Goal: Task Accomplishment & Management: Manage account settings

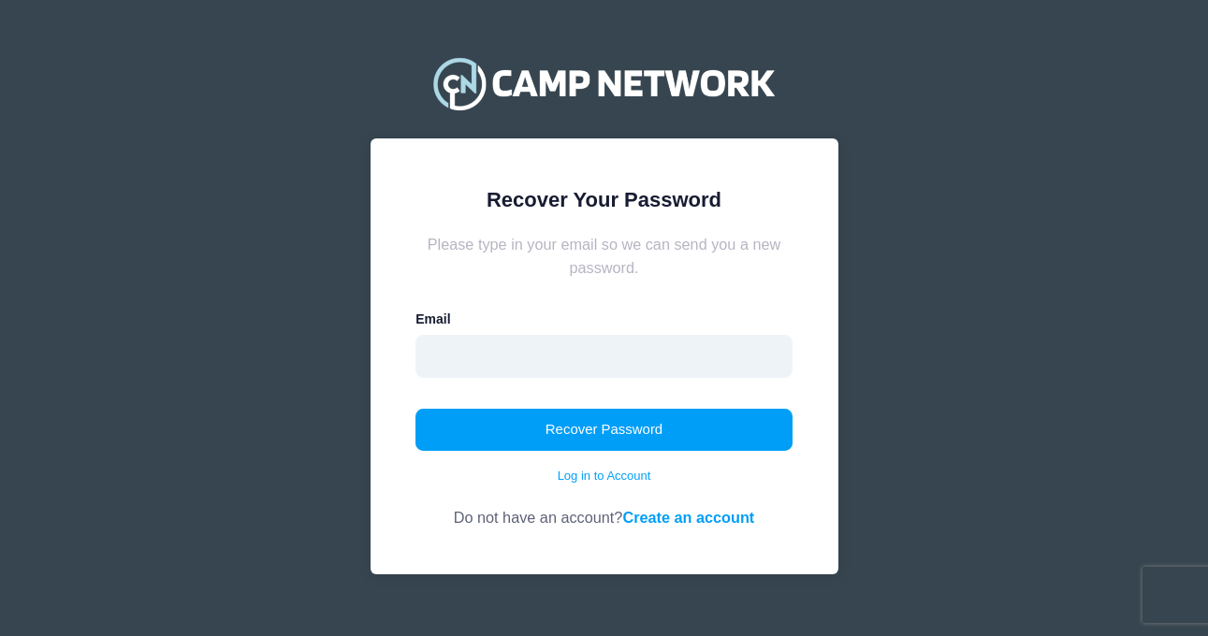
click at [607, 364] on input "email" at bounding box center [603, 356] width 377 height 43
type input "[PERSON_NAME][EMAIL_ADDRESS][PERSON_NAME][DOMAIN_NAME]"
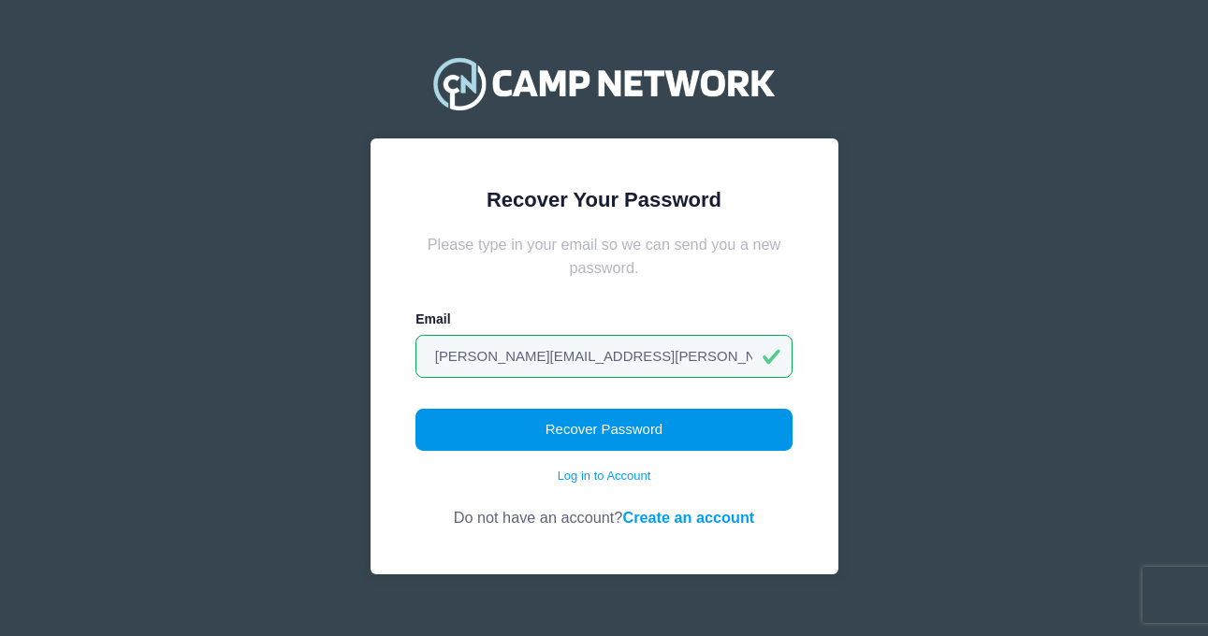
click at [605, 433] on button "Recover Password" at bounding box center [603, 430] width 377 height 43
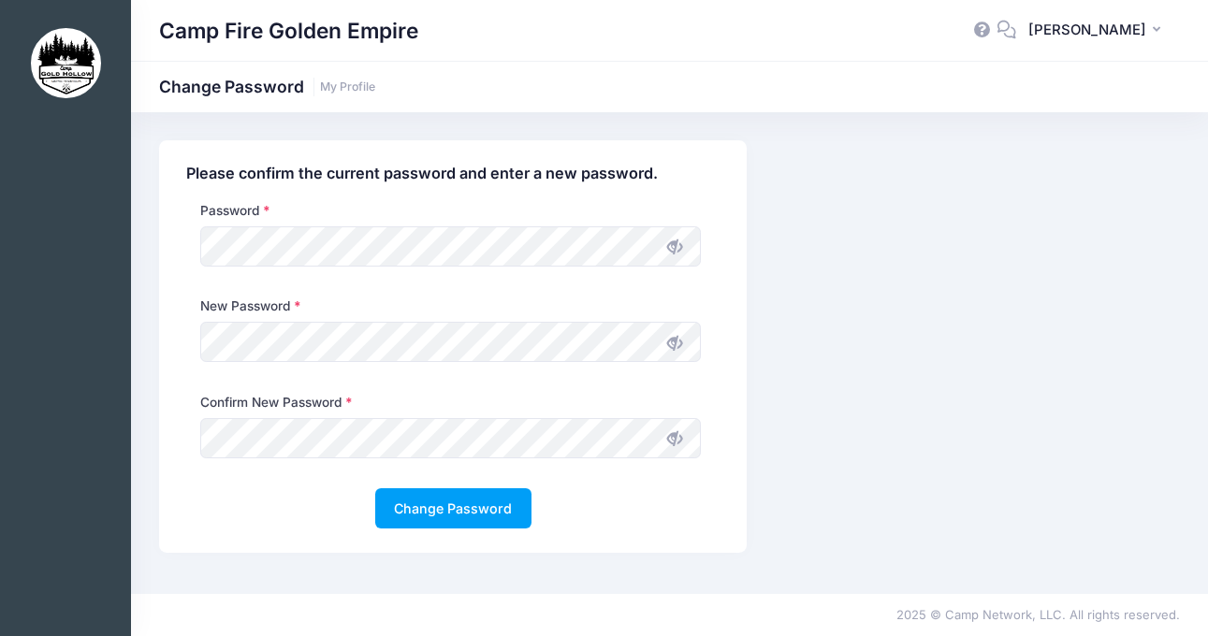
click at [666, 252] on span at bounding box center [674, 246] width 32 height 32
click at [671, 346] on icon at bounding box center [674, 343] width 15 height 15
click at [681, 434] on icon at bounding box center [674, 438] width 15 height 15
click at [482, 507] on button "Change Password" at bounding box center [453, 508] width 156 height 40
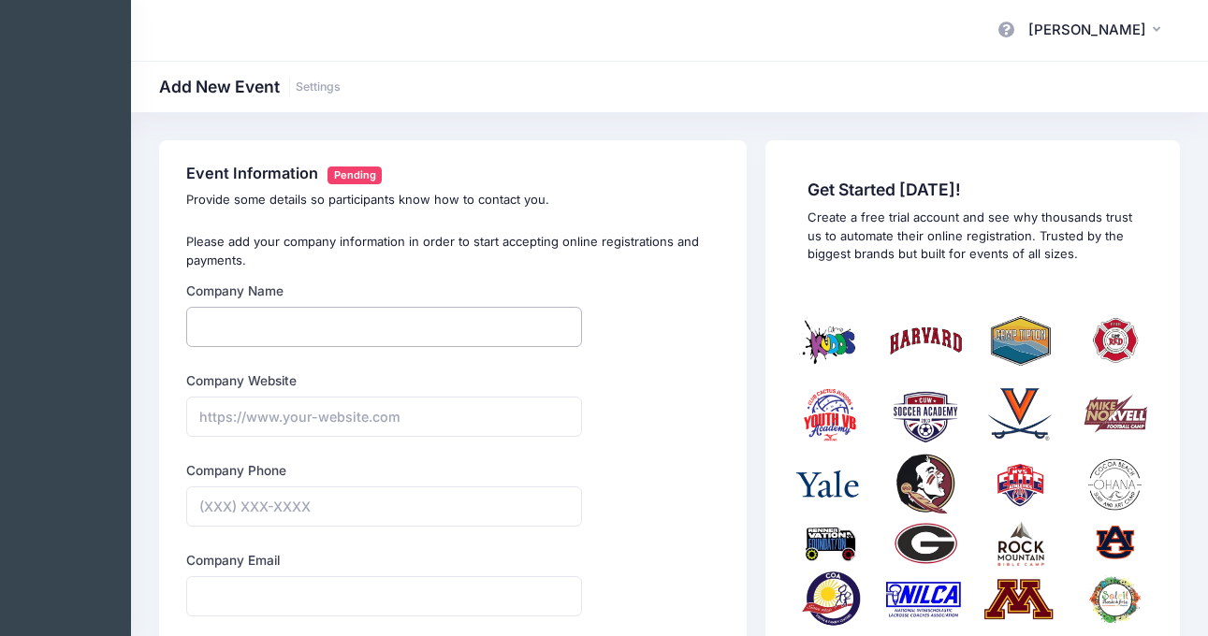
click at [343, 326] on input "Company Name" at bounding box center [383, 327] width 395 height 40
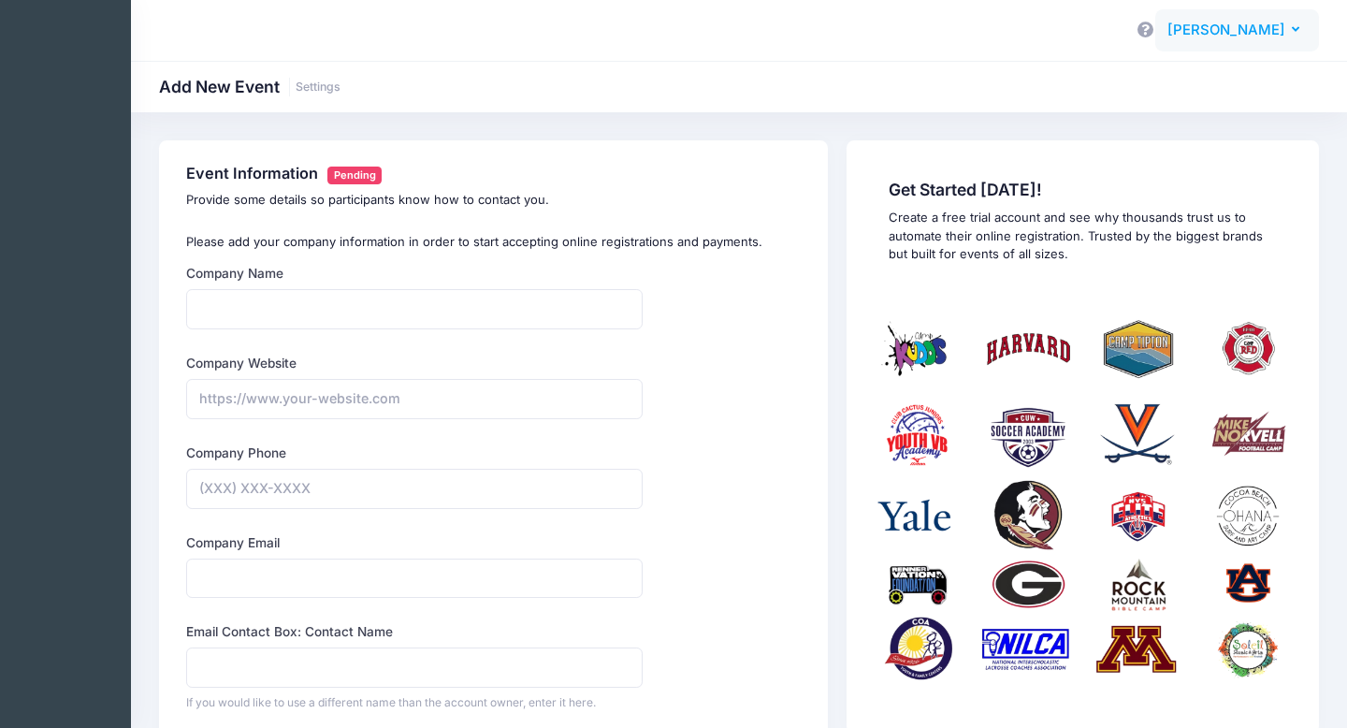
click at [1207, 30] on icon "button" at bounding box center [1299, 30] width 15 height 0
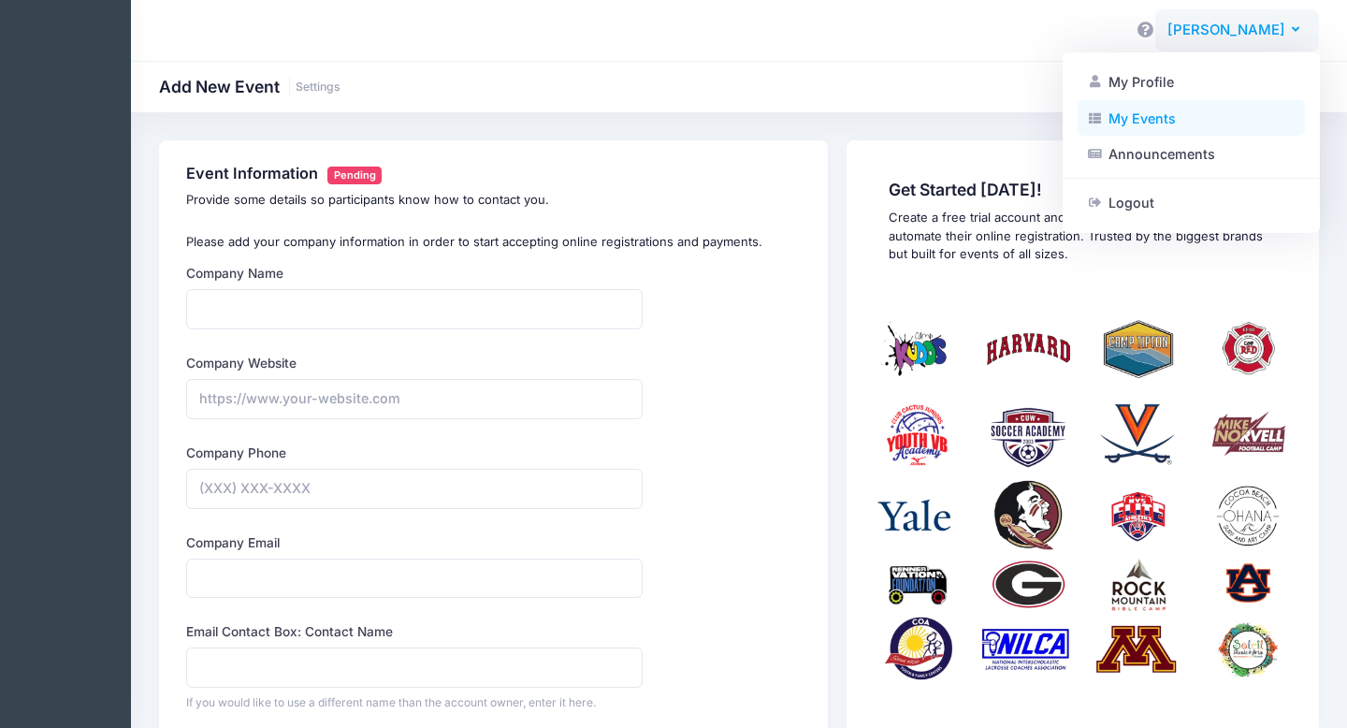
click at [1153, 112] on link "My Events" at bounding box center [1191, 118] width 227 height 36
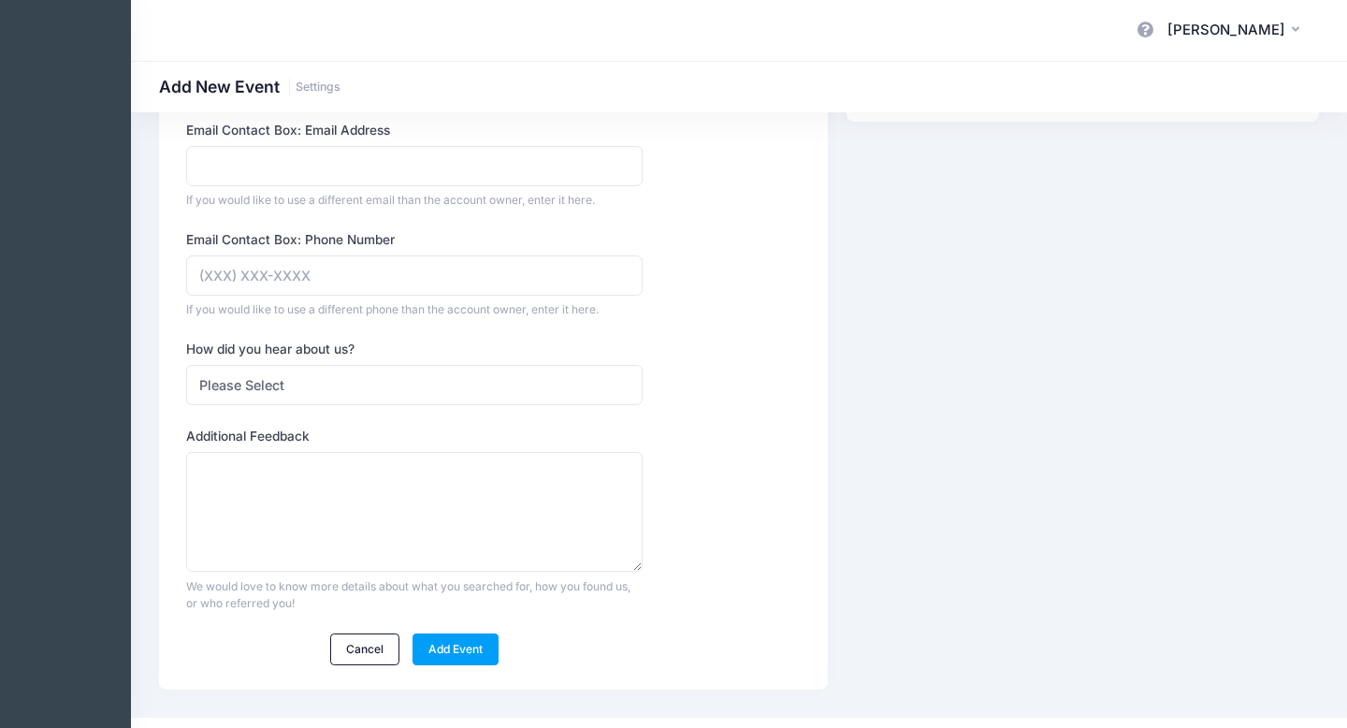
scroll to position [644, 0]
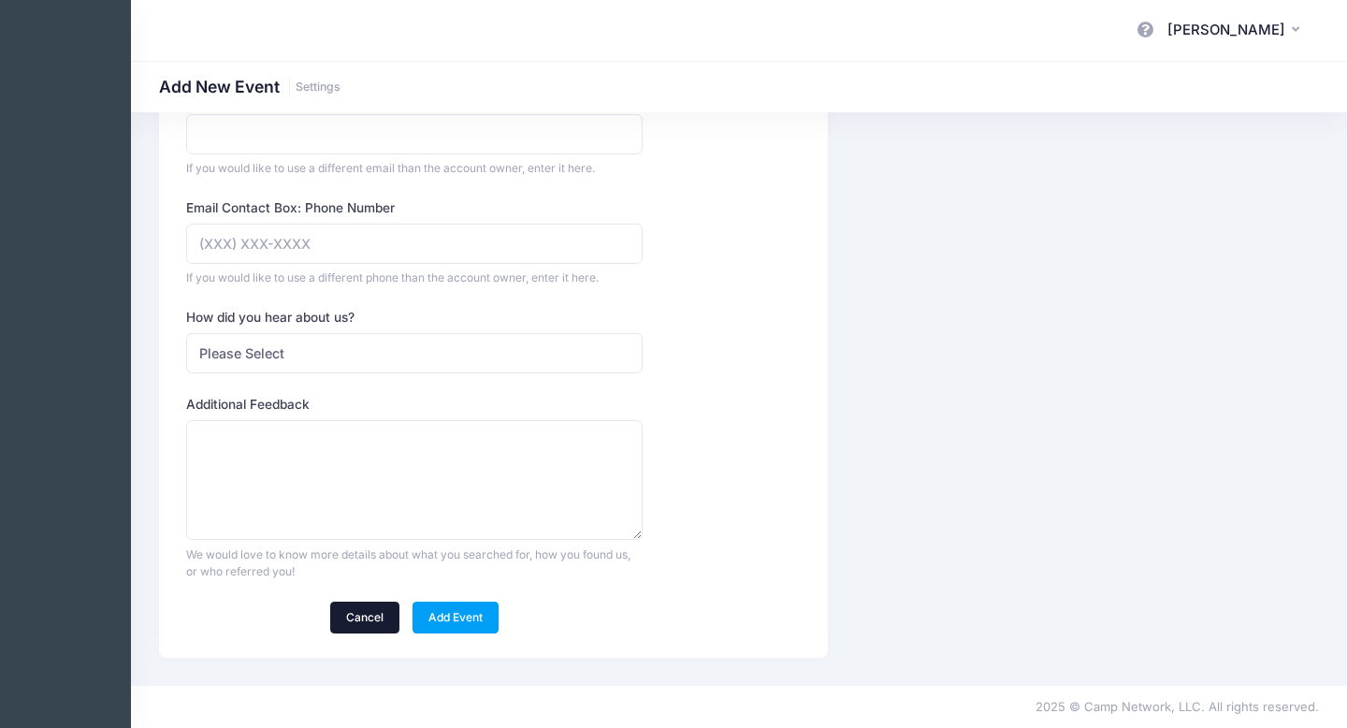
click at [392, 608] on link "Cancel" at bounding box center [365, 617] width 70 height 32
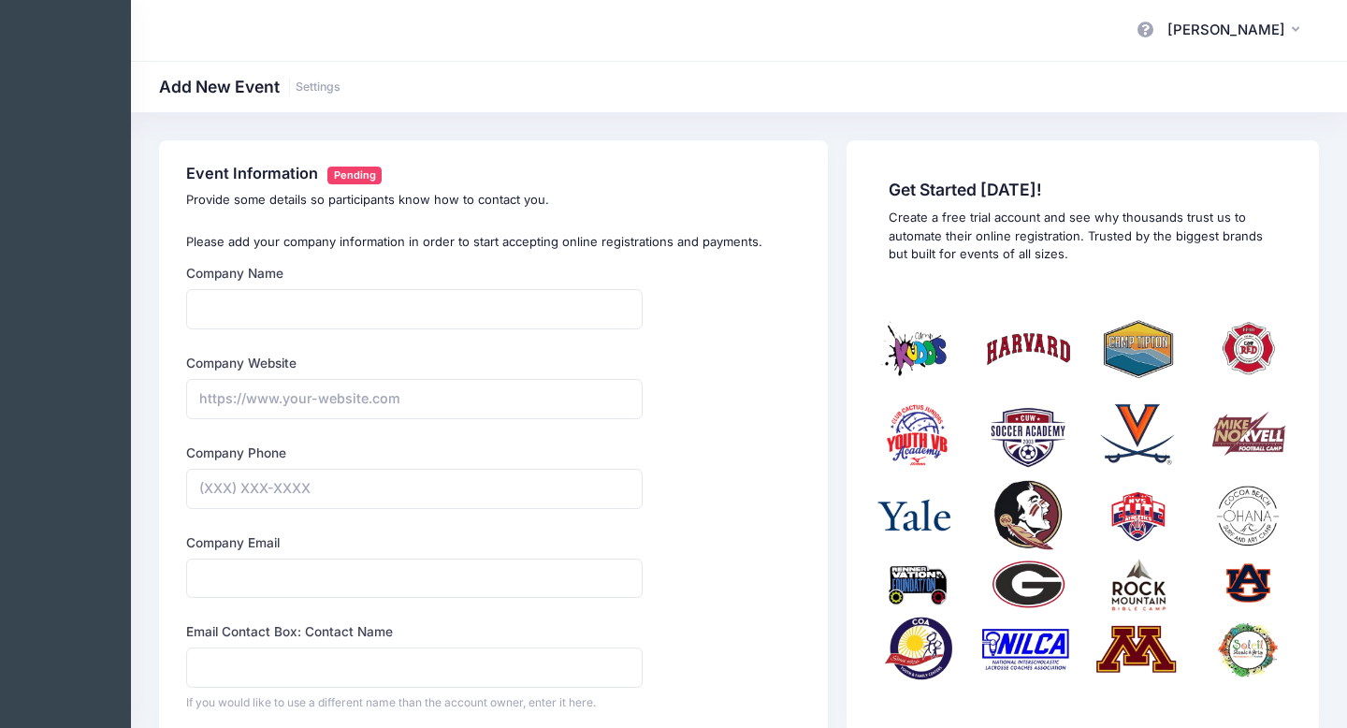
click at [1148, 29] on icon at bounding box center [1146, 29] width 21 height 12
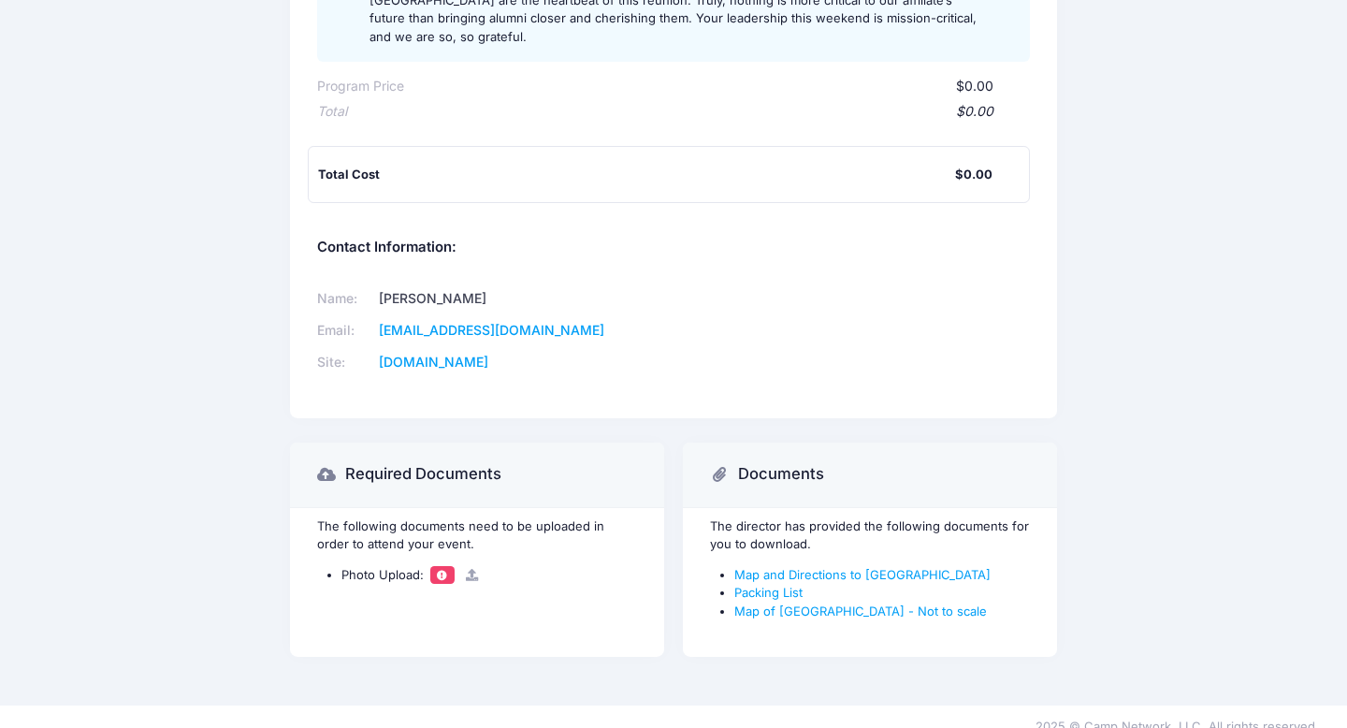
scroll to position [362, 0]
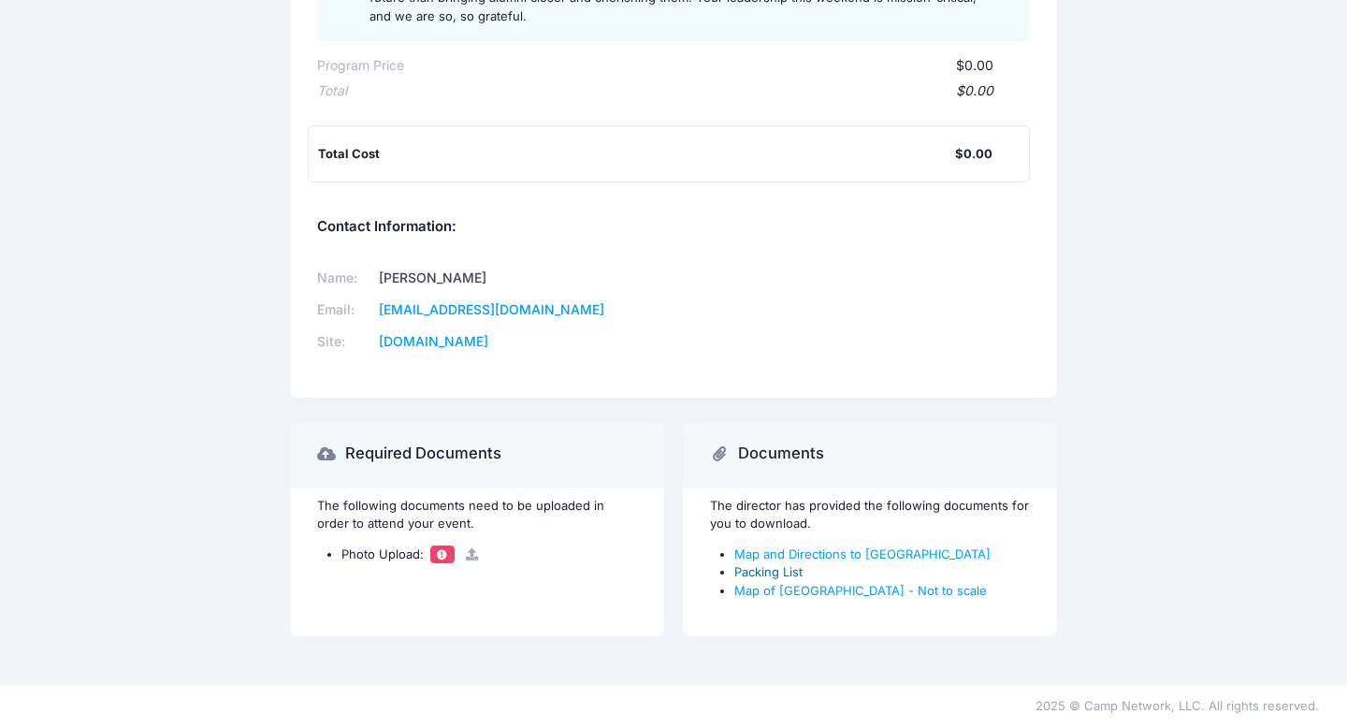
click at [787, 573] on link "Packing List" at bounding box center [768, 571] width 68 height 15
click at [470, 554] on icon at bounding box center [472, 554] width 15 height 12
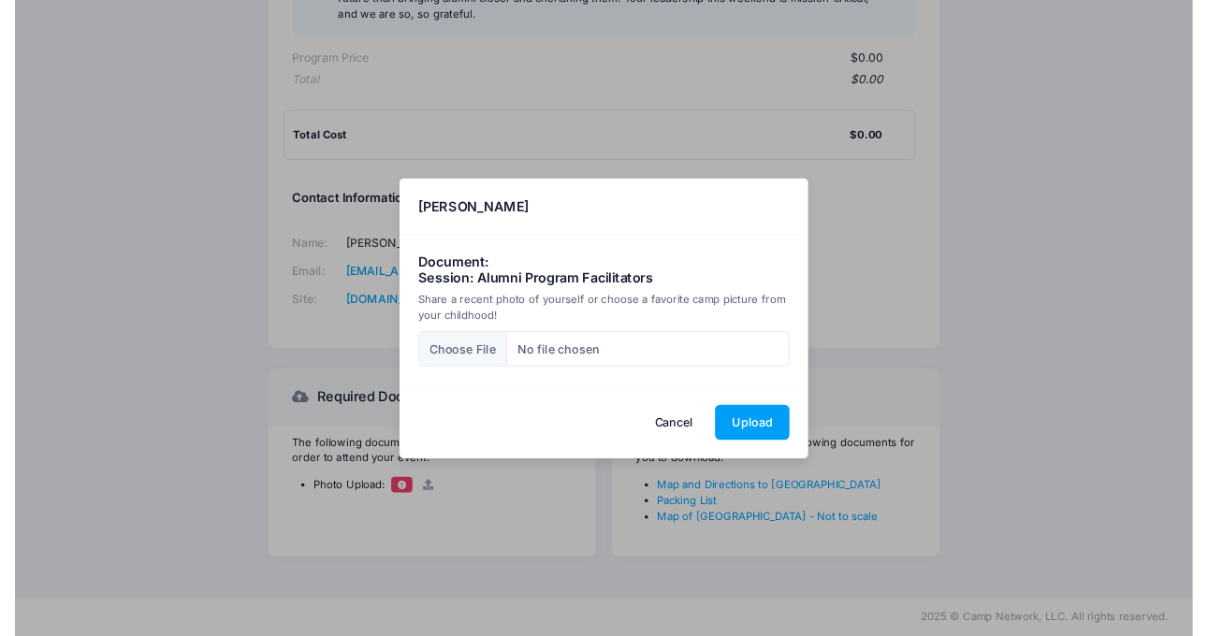
scroll to position [401, 0]
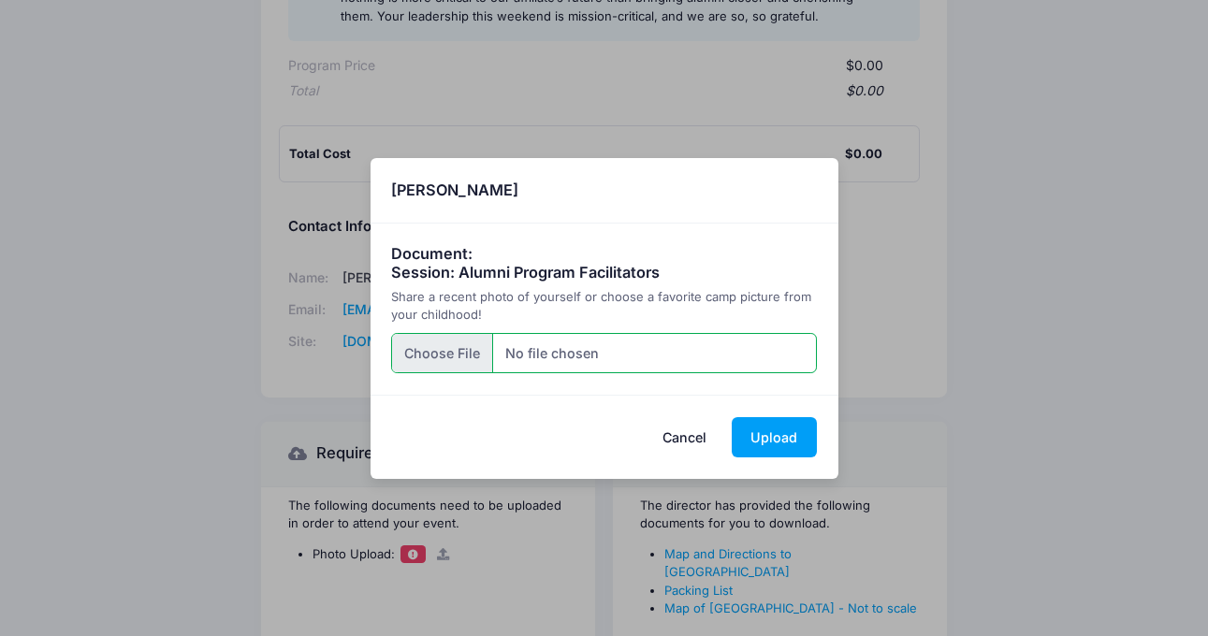
click at [687, 359] on input "file" at bounding box center [604, 353] width 426 height 40
type input "C:\fakepath\PXL_20250524_211436750-1.jpg"
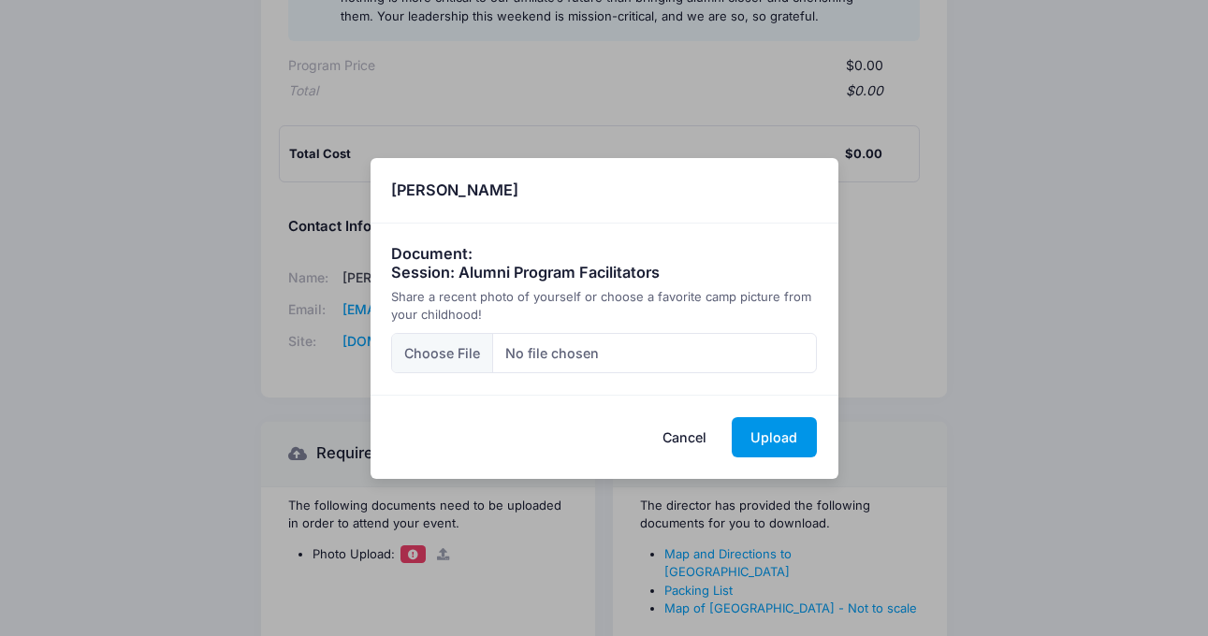
click at [791, 433] on button "Upload" at bounding box center [773, 437] width 85 height 40
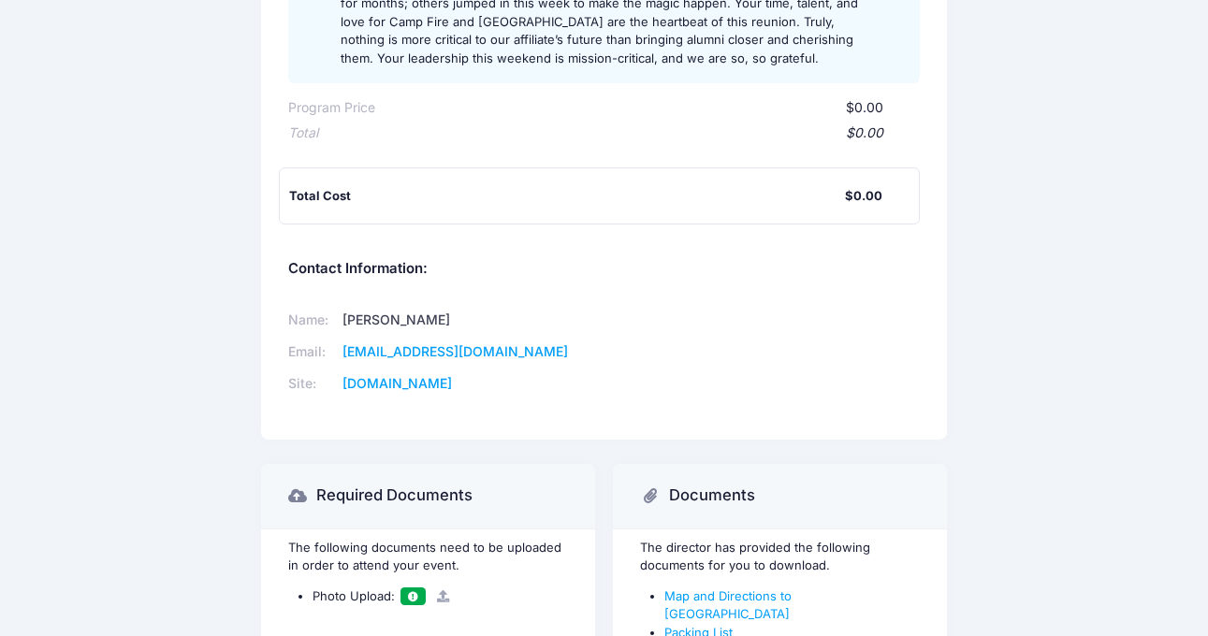
scroll to position [493, 0]
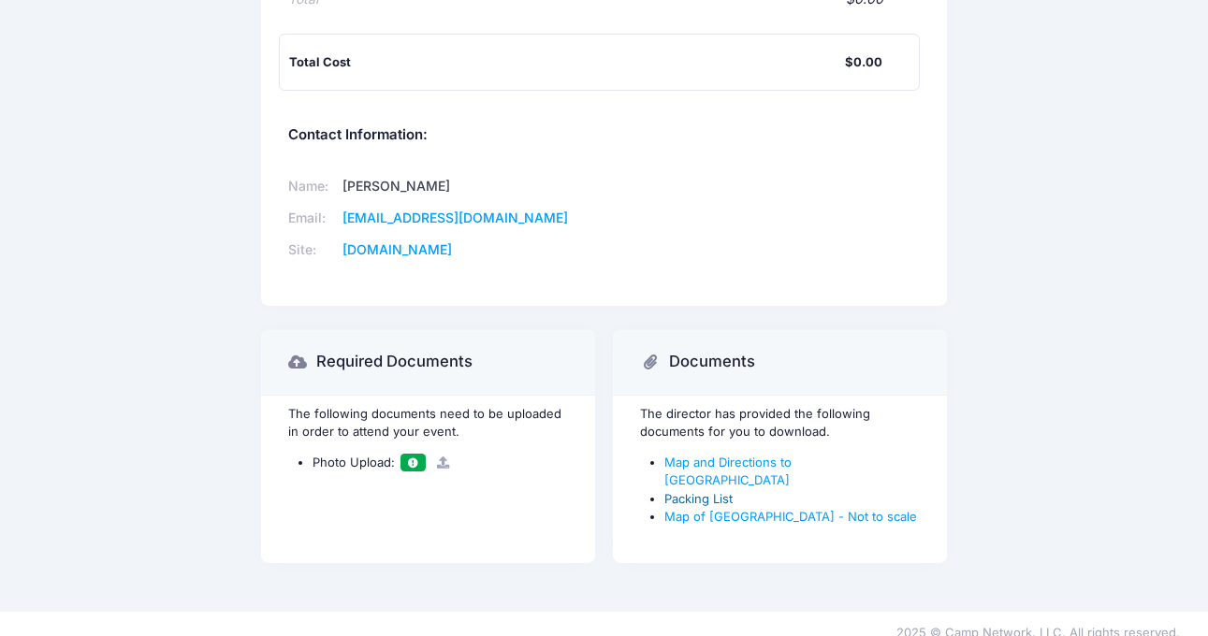
click at [711, 491] on link "Packing List" at bounding box center [698, 498] width 68 height 15
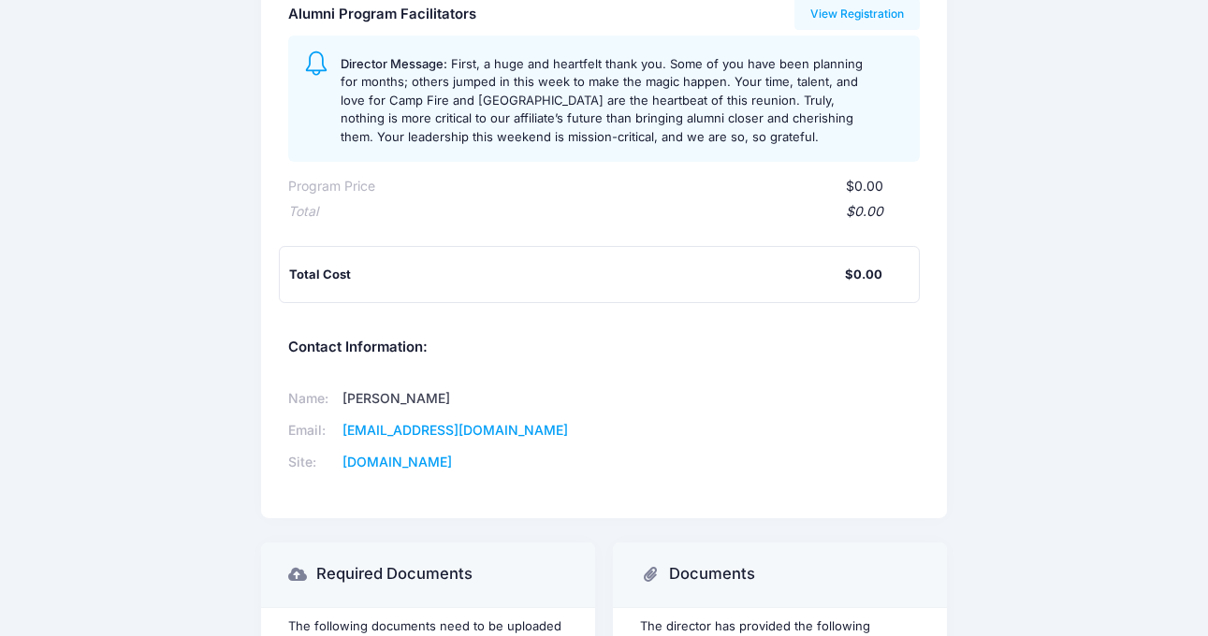
scroll to position [0, 0]
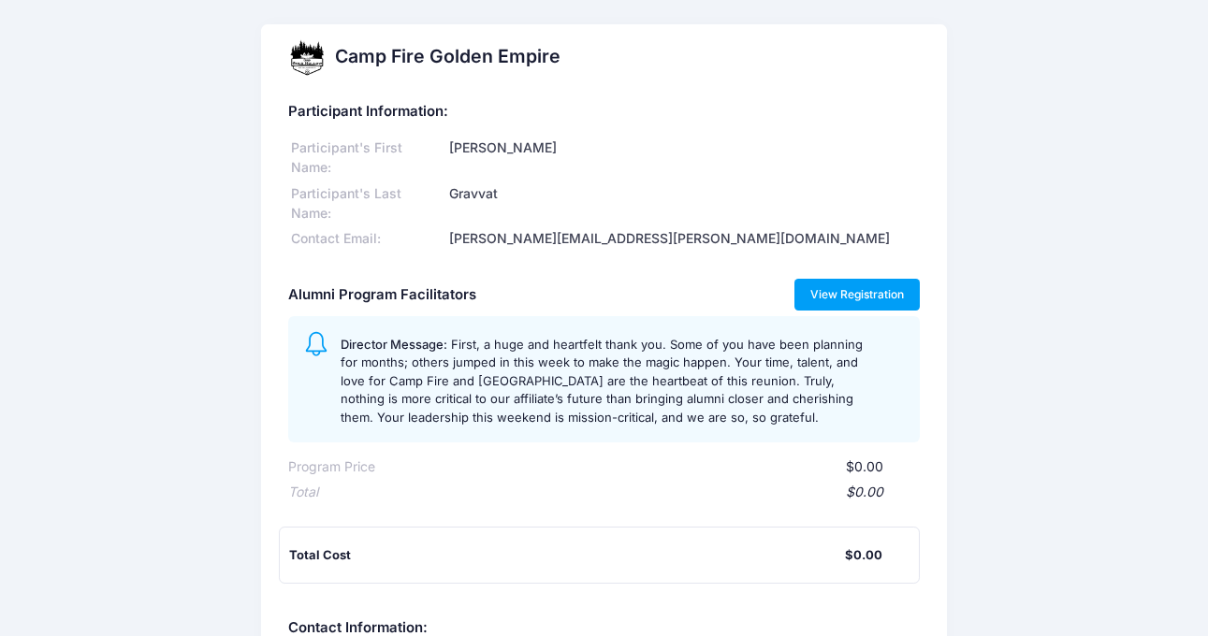
click at [862, 288] on link "View Registration" at bounding box center [857, 295] width 126 height 32
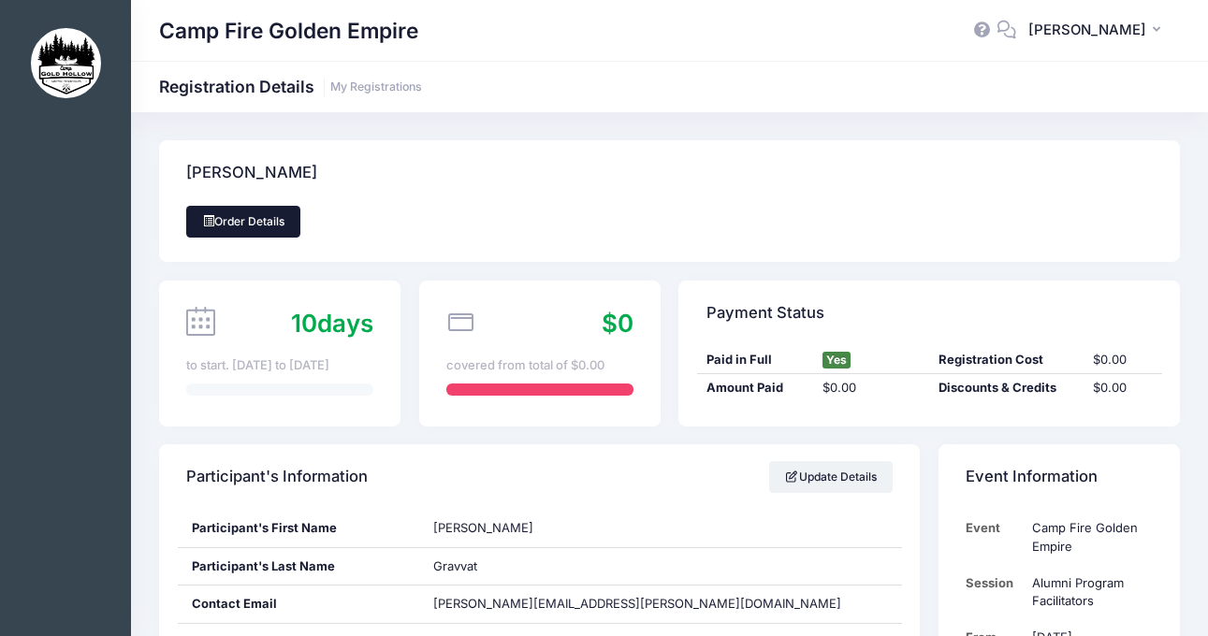
click at [261, 214] on link "Order Details" at bounding box center [243, 222] width 114 height 32
